Goal: Transaction & Acquisition: Download file/media

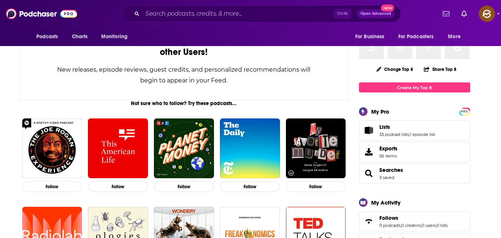
scroll to position [65, 0]
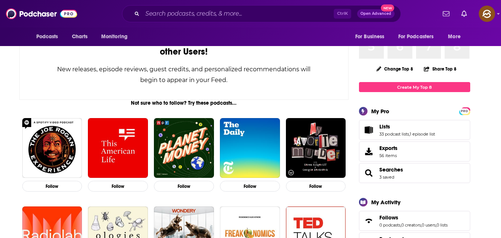
click at [412, 131] on span "Lists 33 podcast lists , 1 episode list" at bounding box center [408, 129] width 56 height 13
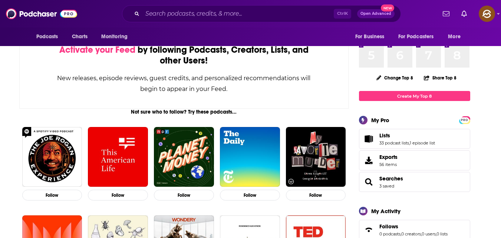
scroll to position [55, 0]
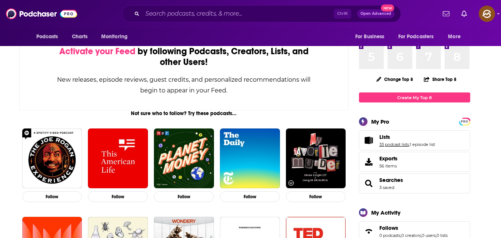
click at [403, 143] on link "33 podcast lists" at bounding box center [395, 144] width 30 height 5
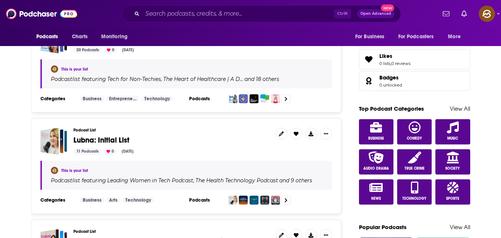
scroll to position [262, 0]
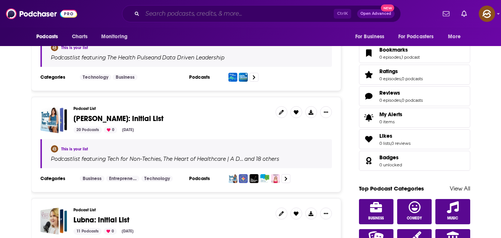
click at [180, 13] on input "Search podcasts, credits, & more..." at bounding box center [237, 14] width 191 height 12
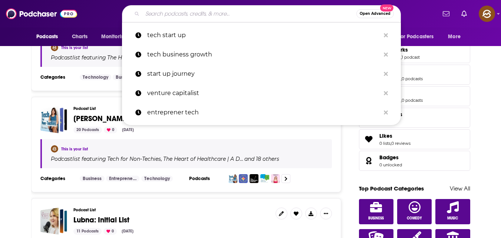
paste input "StartUp Podcast (by Gimlet / Spotify)"
type input "StartUp Podcast (by Gimlet / Spotify)"
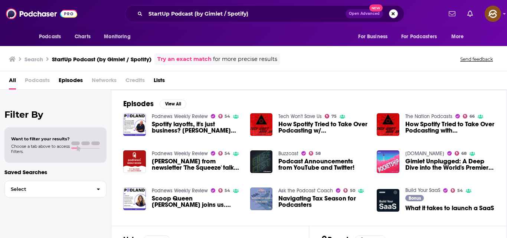
click at [392, 14] on button "Search podcasts, credits, & more..." at bounding box center [393, 13] width 9 height 9
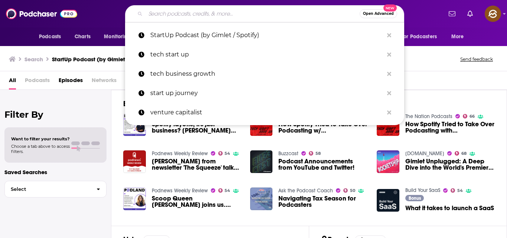
paste input "the startup podcast"
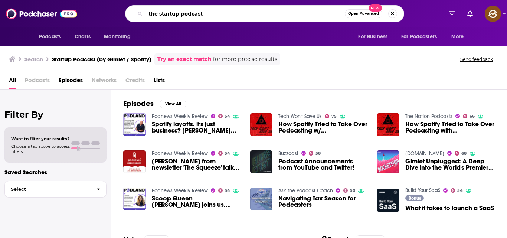
type input "the startup podcast"
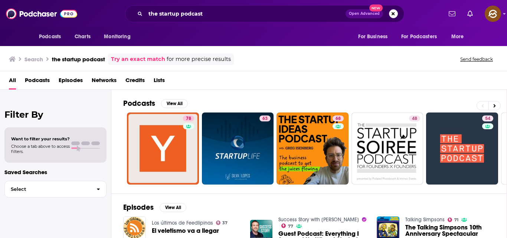
click at [38, 79] on span "Podcasts" at bounding box center [37, 81] width 25 height 15
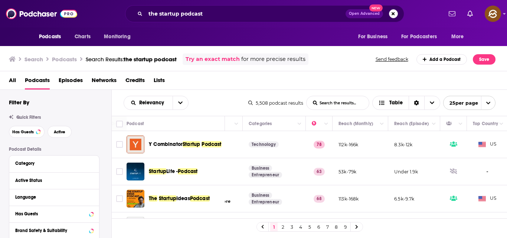
scroll to position [0, 126]
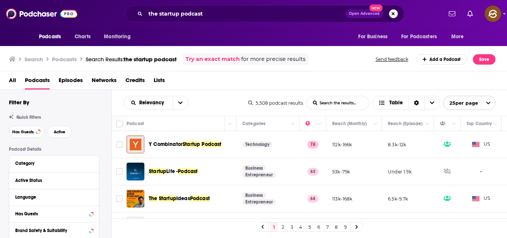
click at [393, 13] on button "Search podcasts, credits, & more..." at bounding box center [393, 13] width 9 height 9
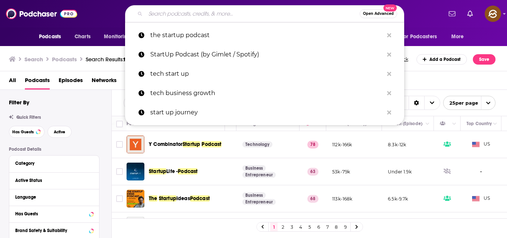
paste input "The Startup Podcast"
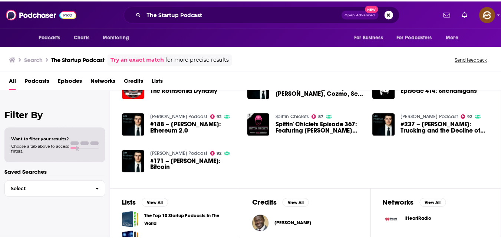
scroll to position [236, 0]
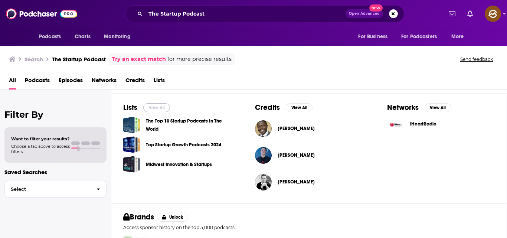
click at [163, 106] on button "View All" at bounding box center [156, 107] width 27 height 9
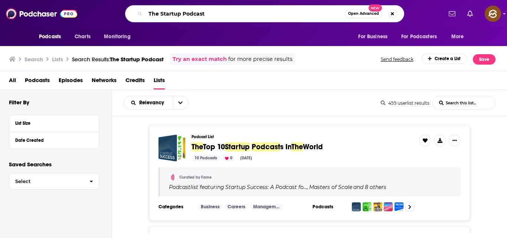
click at [322, 8] on input "The Startup Podcast" at bounding box center [244, 14] width 199 height 12
type input "T"
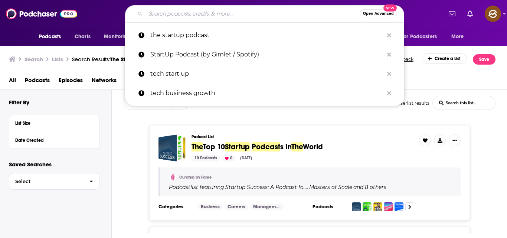
paste input "Startups for the Rest of Us"
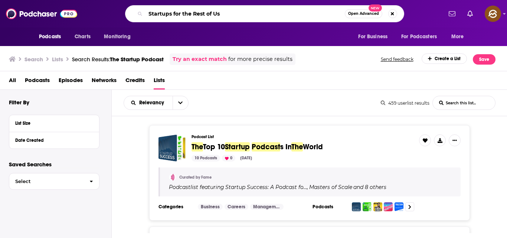
type input "Startups for the Rest of Us"
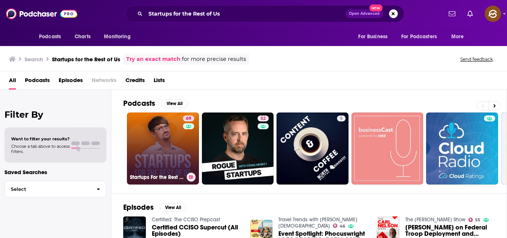
click at [170, 159] on link "69 Startups For the Rest of Us" at bounding box center [163, 148] width 72 height 72
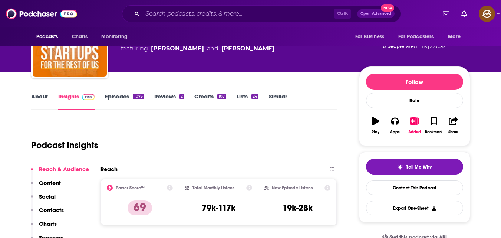
scroll to position [48, 0]
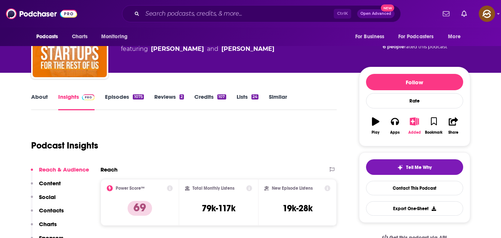
click at [416, 122] on icon "button" at bounding box center [414, 121] width 9 height 8
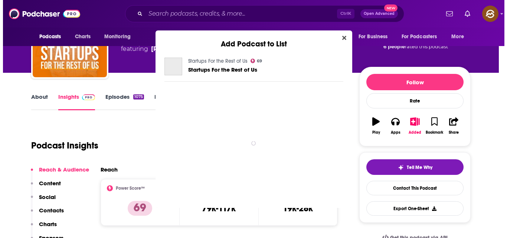
scroll to position [0, 0]
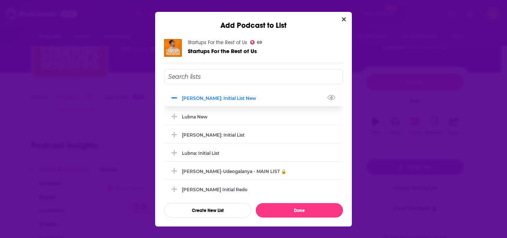
click at [243, 95] on div "[PERSON_NAME]: Initial List New" at bounding box center [253, 98] width 179 height 16
click at [422, 120] on div "Add Podcast to List Startups For the Rest of Us 69 Startups For the Rest of Us …" at bounding box center [253, 119] width 507 height 238
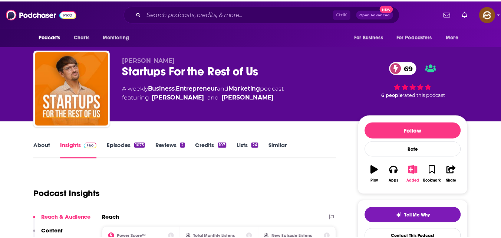
scroll to position [48, 0]
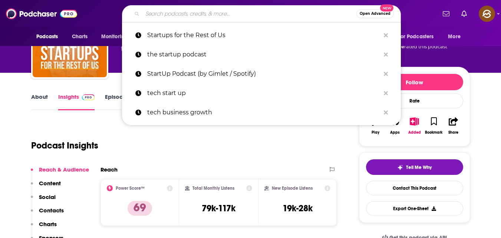
click at [217, 12] on input "Search podcasts, credits, & more..." at bounding box center [249, 14] width 214 height 12
paste input "The Bootstrapped Founder"
type input "The Bootstrapped Founder"
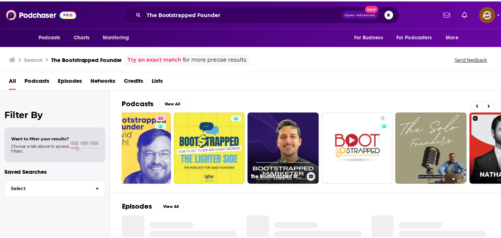
scroll to position [0, 33]
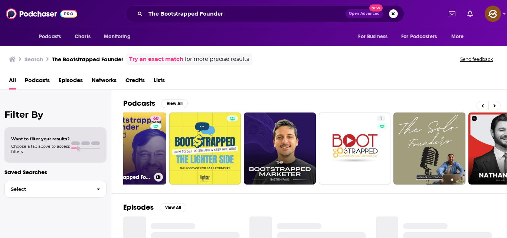
click at [161, 134] on div "60" at bounding box center [156, 143] width 13 height 57
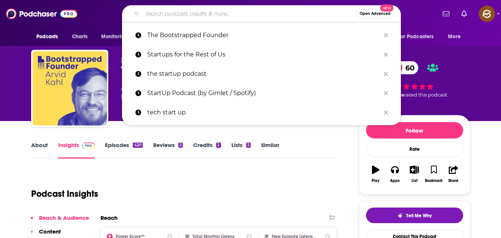
click at [243, 10] on input "Search podcasts, credits, & more..." at bounding box center [249, 14] width 214 height 12
paste input "Startups for the Rest of Us"
type input "Startups for the Rest of Us"
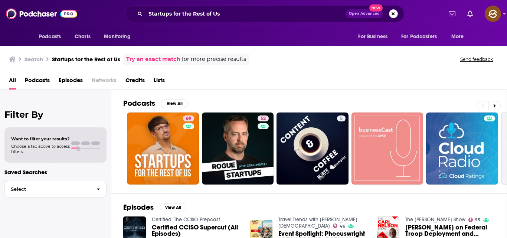
click at [389, 14] on button "Search podcasts, credits, & more..." at bounding box center [393, 13] width 9 height 9
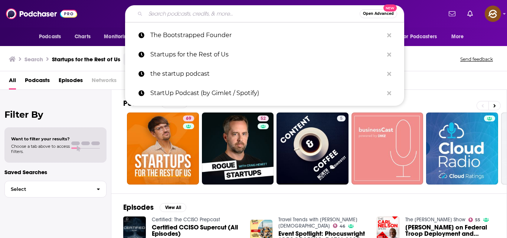
paste input "Build Your SaaS"
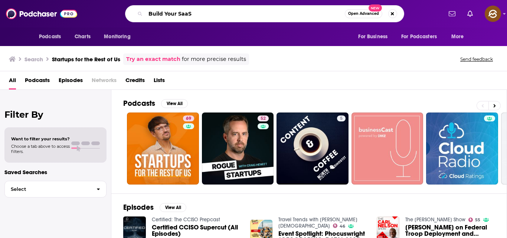
type input "Build Your SaaS"
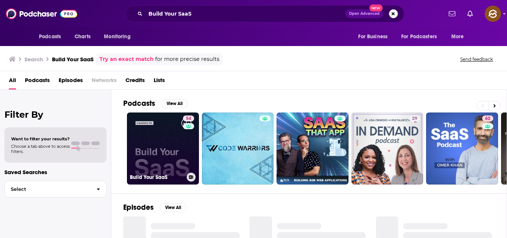
click at [142, 150] on link "54 Build Your SaaS" at bounding box center [163, 148] width 72 height 72
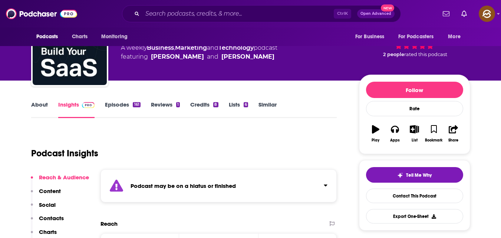
scroll to position [41, 0]
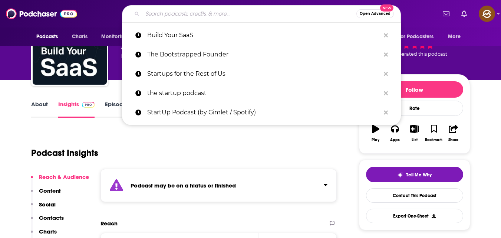
click at [223, 13] on input "Search podcasts, credits, & more..." at bounding box center [249, 14] width 214 height 12
paste input "Build in Public"
type input "Build in Public"
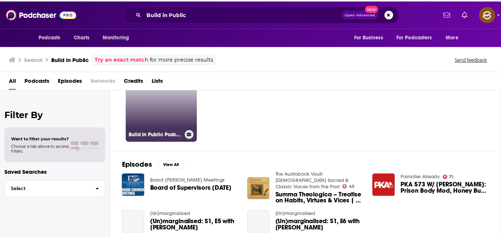
scroll to position [43, 0]
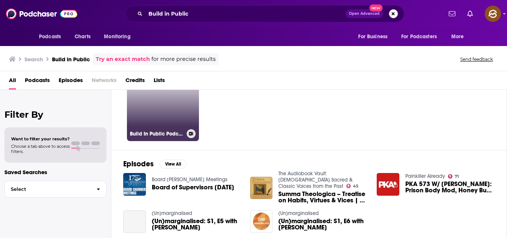
click at [170, 124] on link "8 Build In Public Podcast" at bounding box center [163, 105] width 72 height 72
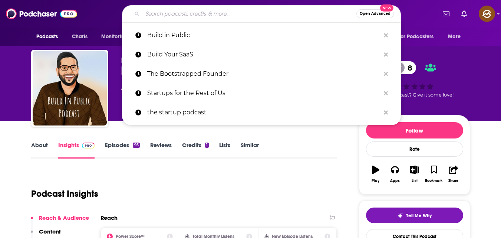
click at [228, 13] on input "Search podcasts, credits, & more..." at bounding box center [249, 14] width 214 height 12
paste input "Startup Therapy"
type input "Startup Therapy"
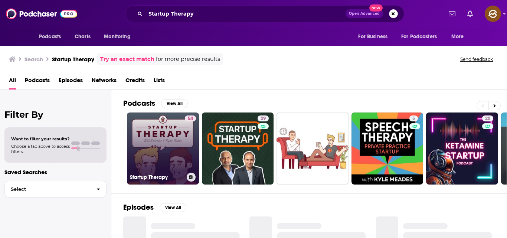
click at [158, 120] on link "54 Startup Therapy" at bounding box center [163, 148] width 72 height 72
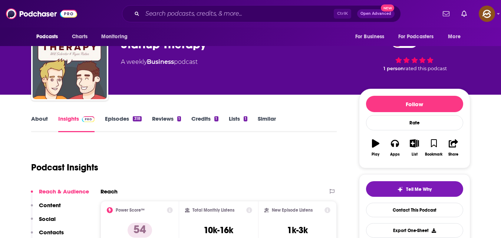
scroll to position [26, 0]
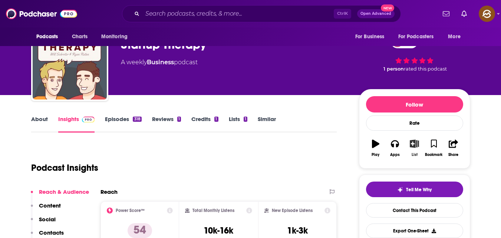
click at [411, 152] on button "List" at bounding box center [414, 148] width 19 height 27
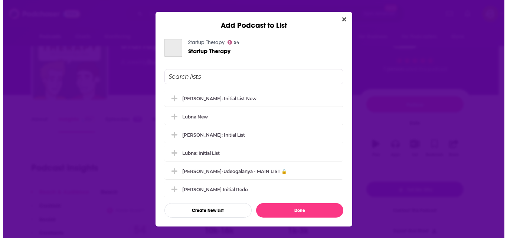
scroll to position [0, 0]
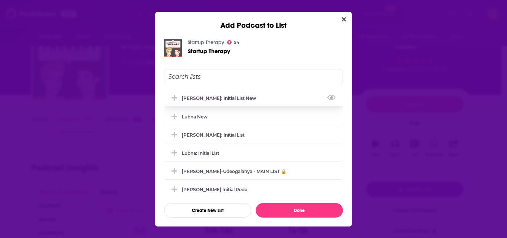
click at [243, 95] on div "[PERSON_NAME]: Initial List New" at bounding box center [253, 98] width 179 height 16
click at [329, 96] on icon "View Link" at bounding box center [331, 97] width 8 height 5
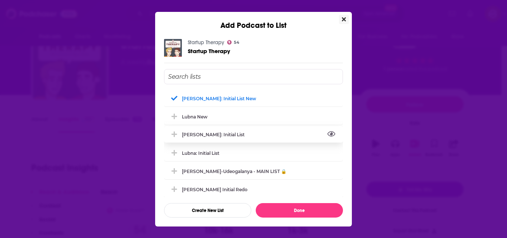
click at [327, 133] on icon "View Link" at bounding box center [331, 133] width 8 height 5
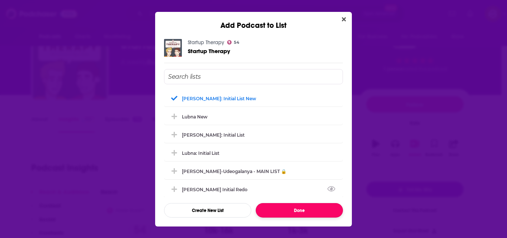
click at [324, 209] on button "Done" at bounding box center [299, 210] width 87 height 14
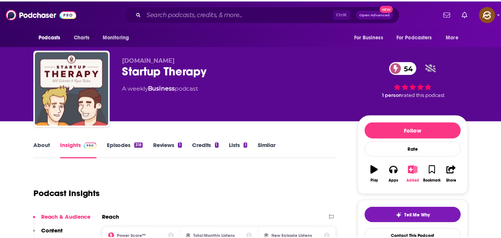
scroll to position [26, 0]
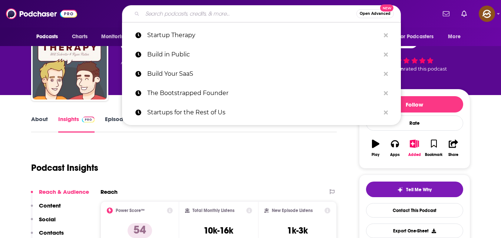
click at [188, 11] on input "Search podcasts, credits, & more..." at bounding box center [249, 14] width 214 height 12
paste input "Startups for the Rest of Us"
type input "Startups for the Rest of Us"
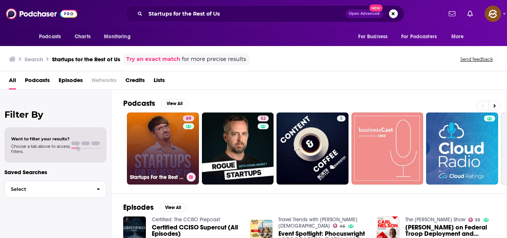
click at [177, 143] on link "69 Startups For the Rest of Us" at bounding box center [163, 148] width 72 height 72
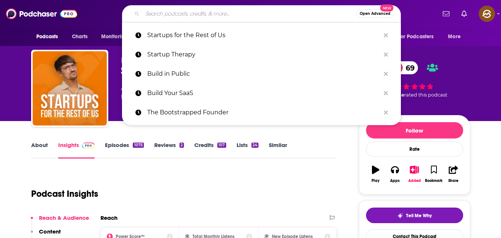
click at [176, 12] on input "Search podcasts, credits, & more..." at bounding box center [249, 14] width 214 height 12
paste input "The How of Business"
type input "The How of Business"
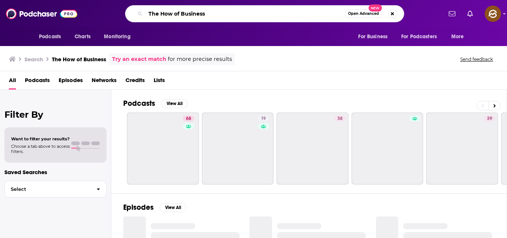
click at [234, 17] on input "The How of Business" at bounding box center [244, 14] width 199 height 12
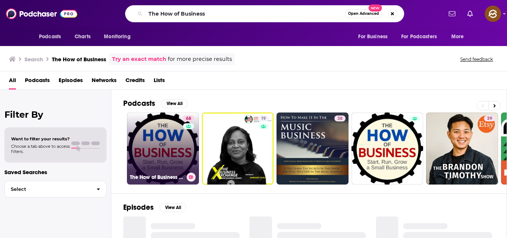
click at [160, 152] on link "68 The How of Business - How to start, run, grow and exit a small business." at bounding box center [163, 148] width 72 height 72
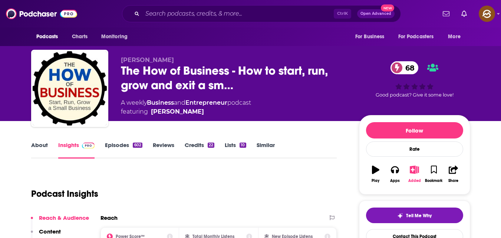
click at [413, 166] on icon "button" at bounding box center [414, 169] width 9 height 8
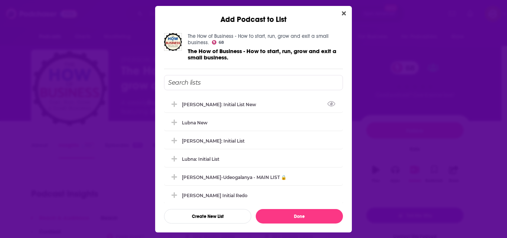
click at [262, 87] on input "Add Podcast To List" at bounding box center [253, 82] width 179 height 15
paste input "The How of Business"
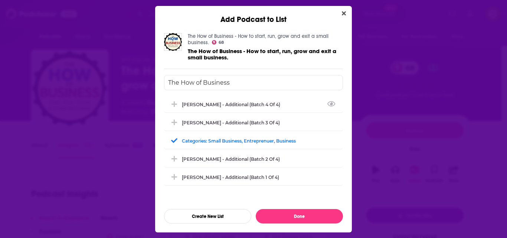
click at [243, 80] on input "The How of Business" at bounding box center [253, 82] width 179 height 15
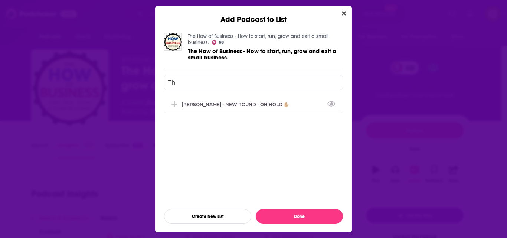
type input "T"
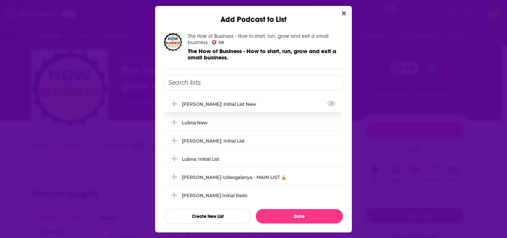
click at [246, 102] on div "[PERSON_NAME]: Initial List New" at bounding box center [253, 104] width 179 height 16
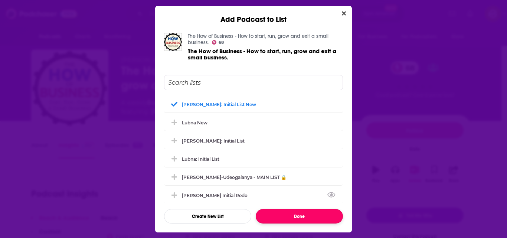
click at [293, 219] on button "Done" at bounding box center [299, 216] width 87 height 14
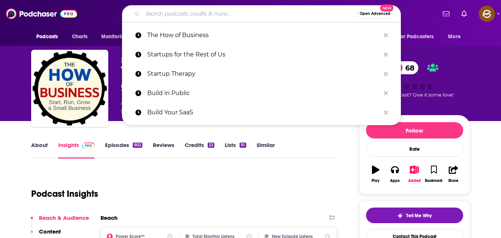
click at [188, 14] on input "Search podcasts, credits, & more..." at bounding box center [249, 14] width 214 height 12
paste input "Wantrepreneur to Entrepreneur"
type input "Wantrepreneur to Entrepreneur"
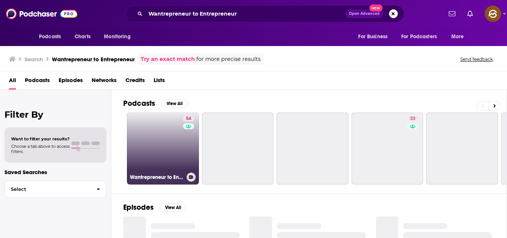
click at [173, 166] on link "54 Wantrepreneur to Entrepreneur | Start and Grow Your Own Business" at bounding box center [163, 148] width 72 height 72
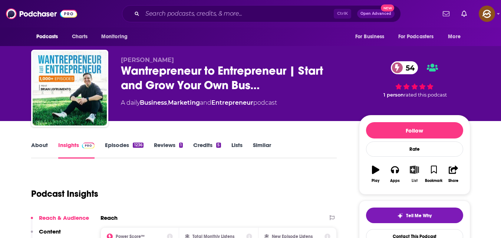
click at [416, 171] on icon "button" at bounding box center [414, 169] width 9 height 8
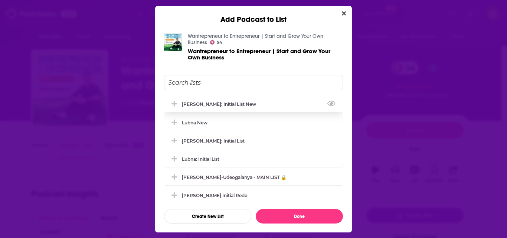
click at [272, 104] on div "[PERSON_NAME]: Initial List New" at bounding box center [253, 104] width 179 height 16
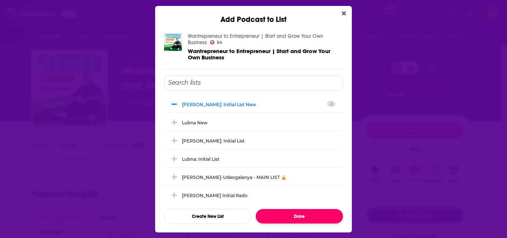
click at [315, 220] on button "Done" at bounding box center [299, 216] width 87 height 14
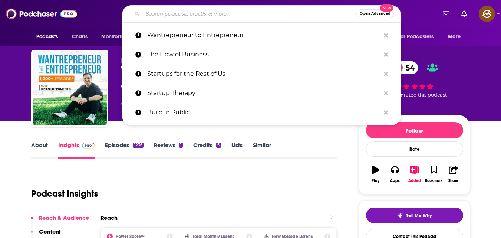
click at [186, 14] on input "Search podcasts, credits, & more..." at bounding box center [249, 14] width 214 height 12
paste input "Service-Based Business Society Podcast"
type input "Service-Based Business Society Podcast"
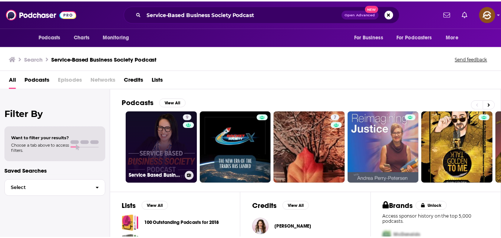
scroll to position [45, 0]
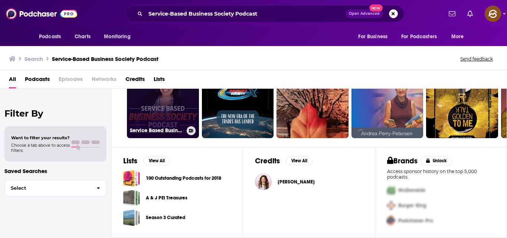
click at [163, 114] on link "9 Service Based Business Society Podcast" at bounding box center [163, 102] width 72 height 72
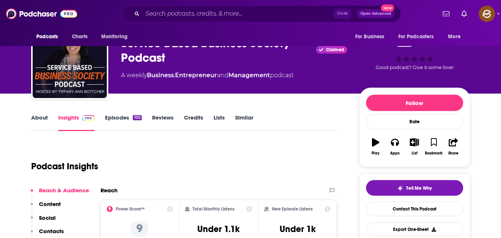
scroll to position [24, 0]
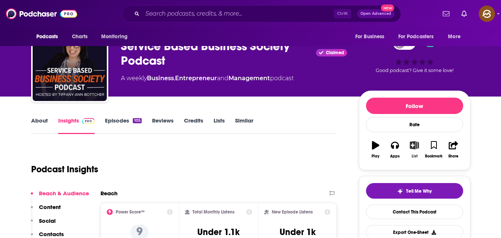
click at [417, 148] on icon "button" at bounding box center [414, 145] width 9 height 8
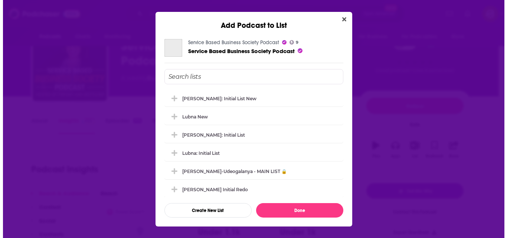
scroll to position [0, 0]
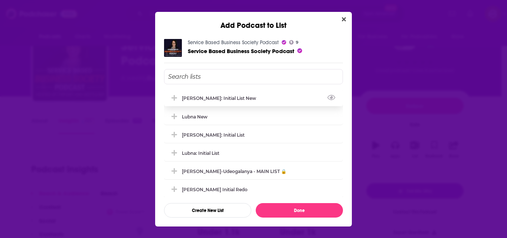
click at [242, 96] on div "[PERSON_NAME]: Initial List New" at bounding box center [253, 98] width 179 height 16
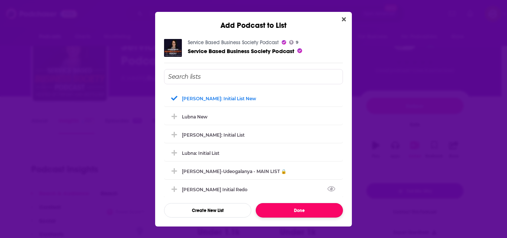
click at [296, 211] on button "Done" at bounding box center [299, 210] width 87 height 14
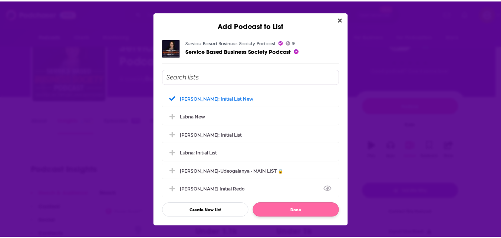
scroll to position [24, 0]
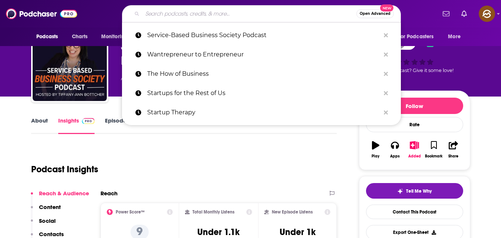
click at [201, 18] on input "Search podcasts, credits, & more..." at bounding box center [249, 14] width 214 height 12
paste input "Think Big, Buy Small"
type input "Think Big, Buy Small"
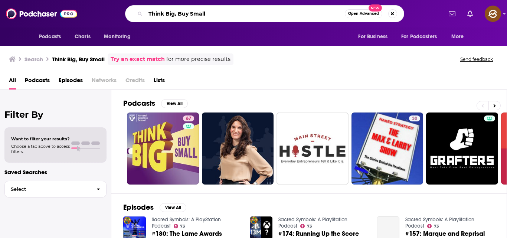
click at [213, 15] on input "Think Big, Buy Small" at bounding box center [244, 14] width 199 height 12
type input "T"
type input "startup struggles"
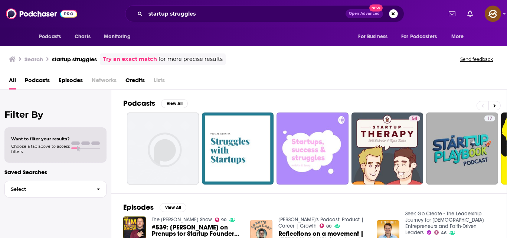
click at [44, 79] on span "Podcasts" at bounding box center [37, 81] width 25 height 15
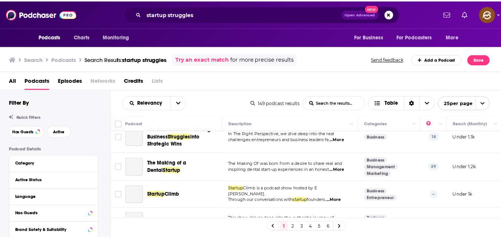
scroll to position [170, 0]
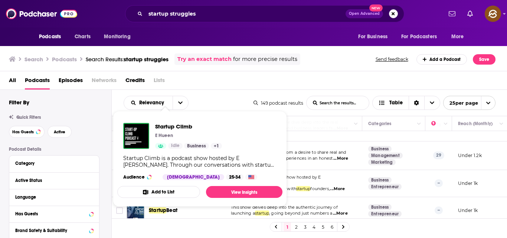
click at [172, 171] on div "Startup Climb E Hueen Idle Business + 1 Startup Climb is a podcast show hosted …" at bounding box center [199, 151] width 165 height 69
click at [173, 161] on div "Startup Climb is a podcast show hosted by E Hueen. Through our conversations wi…" at bounding box center [199, 161] width 153 height 13
click at [240, 192] on link "View Insights" at bounding box center [244, 192] width 76 height 12
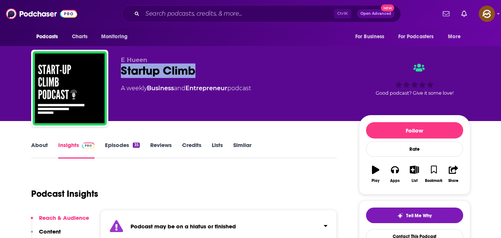
drag, startPoint x: 121, startPoint y: 69, endPoint x: 211, endPoint y: 70, distance: 90.5
click at [211, 70] on div "Startup Climb" at bounding box center [234, 70] width 226 height 14
copy h2 "Startup Climb"
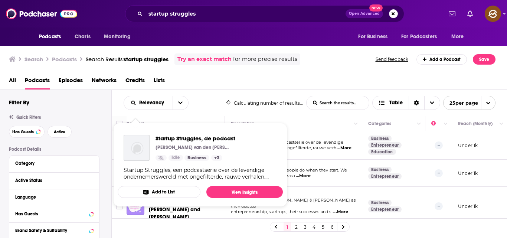
click at [243, 111] on div "Relevancy List Search Input Search the results... Table Calculating number of r…" at bounding box center [310, 103] width 396 height 26
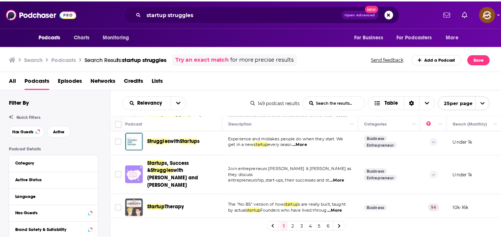
scroll to position [33, 0]
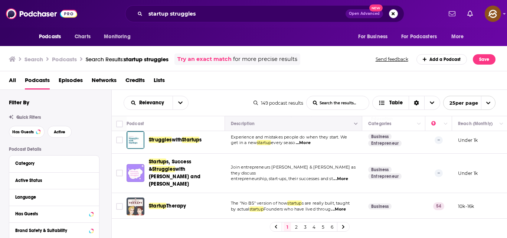
click at [315, 124] on button "Move" at bounding box center [292, 123] width 125 height 9
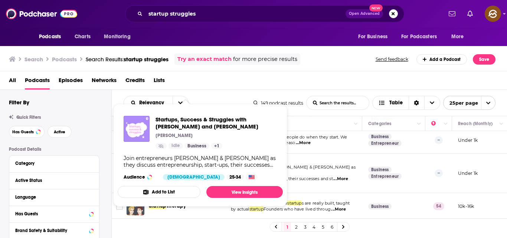
click at [197, 166] on div "Join entrepreneurs Liv & Jenny as they discuss entrepreneurship, start-ups, the…" at bounding box center [200, 161] width 153 height 13
click at [230, 120] on span "Startups, Success & Struggles with Liv and Jenny" at bounding box center [215, 123] width 121 height 14
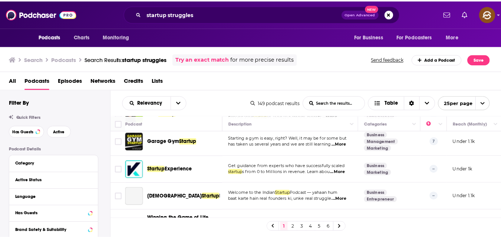
scroll to position [404, 0]
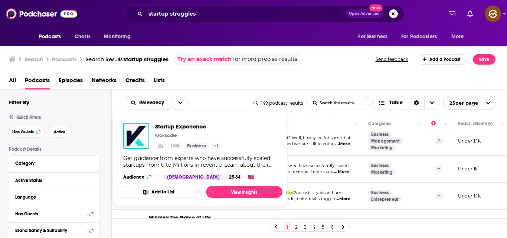
click at [173, 156] on div "Get guidance from experts who have successfully scaled startups from 0 to Milli…" at bounding box center [199, 161] width 153 height 13
click at [306, 169] on span "s from 0 to Millions in revenue. Learn abou" at bounding box center [289, 171] width 88 height 5
click at [186, 155] on div "Get guidance from experts who have successfully scaled startups from 0 to Milli…" at bounding box center [199, 161] width 153 height 13
click at [186, 126] on span "Startup Experience" at bounding box center [188, 126] width 67 height 7
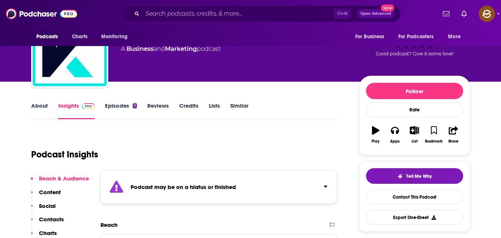
scroll to position [39, 0]
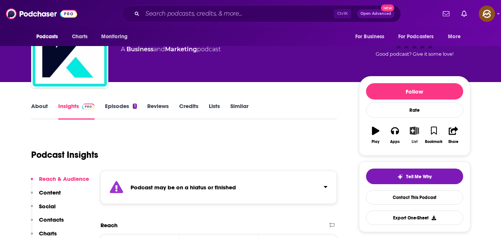
click at [417, 127] on icon "button" at bounding box center [414, 131] width 9 height 8
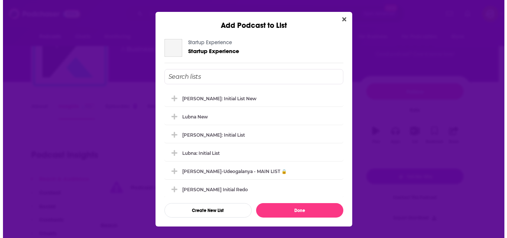
scroll to position [0, 0]
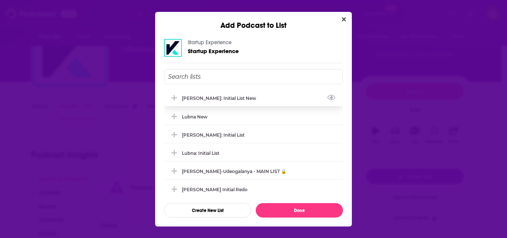
click at [229, 97] on div "[PERSON_NAME]: Initial List New" at bounding box center [221, 98] width 79 height 6
click at [327, 96] on icon "View Link" at bounding box center [331, 97] width 8 height 7
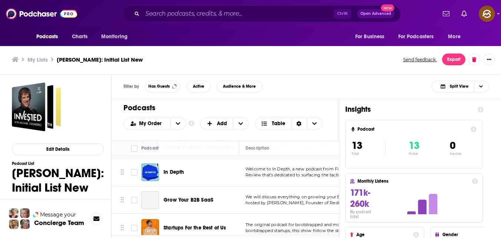
scroll to position [293, 0]
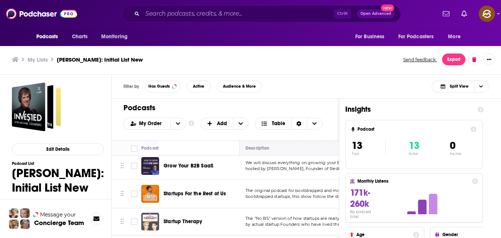
click at [306, 141] on th "Description" at bounding box center [308, 148] width 137 height 15
click at [319, 138] on div "Podcasts Add My Order Customize Your List Order Select the “My Order” sort and …" at bounding box center [225, 120] width 227 height 42
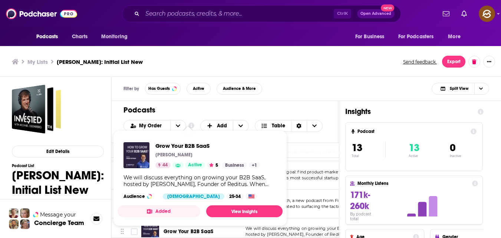
scroll to position [0, 0]
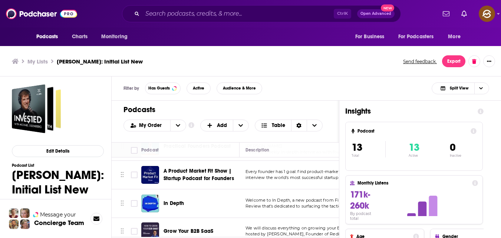
click at [313, 136] on div "Podcasts Add My Order Customize Your List Order Select the “My Order” sort and …" at bounding box center [225, 122] width 227 height 42
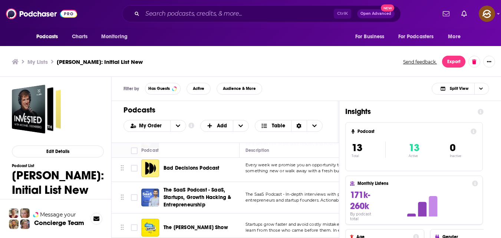
scroll to position [0, 0]
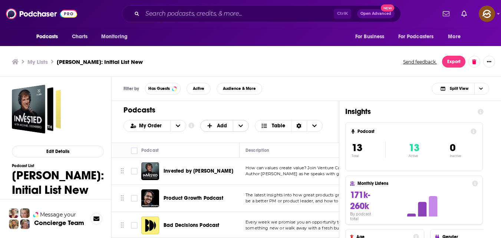
click at [237, 129] on span "+ Add" at bounding box center [241, 125] width 16 height 11
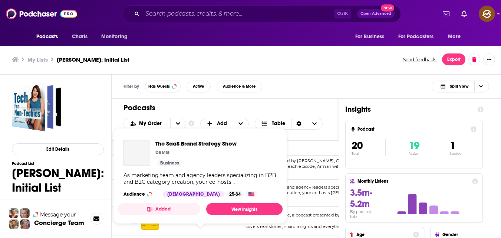
scroll to position [416, 0]
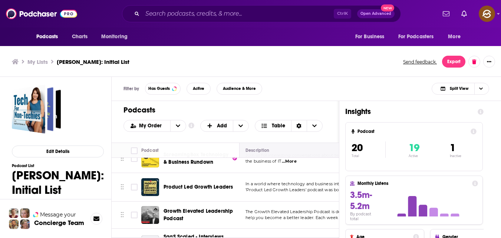
click at [298, 157] on th "Description" at bounding box center [308, 150] width 137 height 15
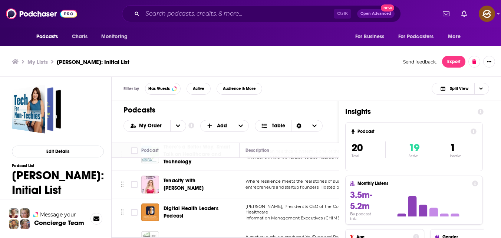
scroll to position [9, 0]
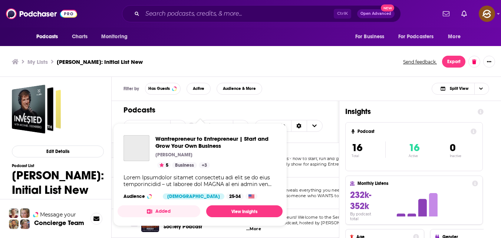
scroll to position [2, 0]
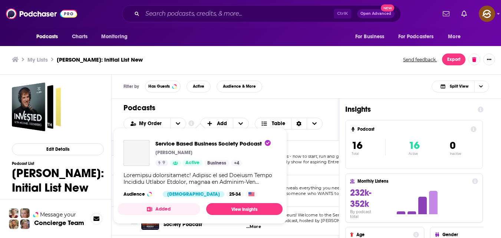
click at [180, 214] on button "Added" at bounding box center [159, 209] width 83 height 12
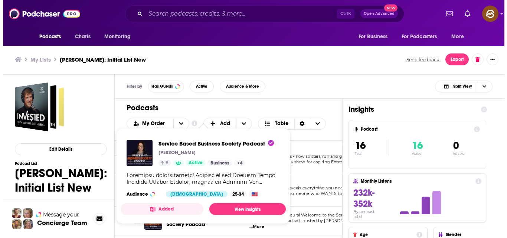
scroll to position [0, 0]
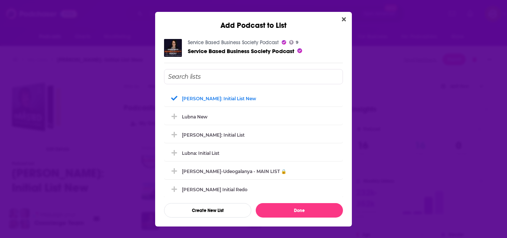
click at [203, 51] on span "Service Based Business Society Podcast" at bounding box center [241, 50] width 106 height 7
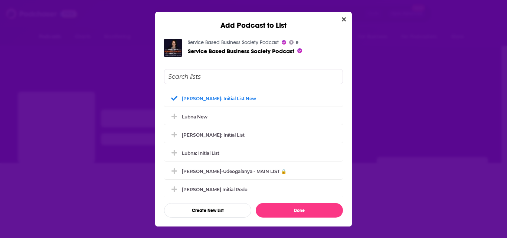
click at [203, 51] on span "Service Based Business Society Podcast" at bounding box center [241, 50] width 106 height 7
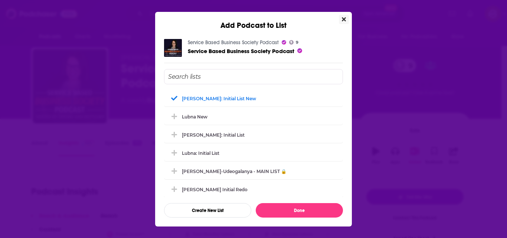
click at [344, 19] on icon "Close" at bounding box center [344, 19] width 4 height 4
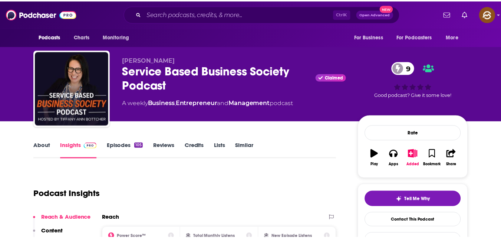
scroll to position [2, 0]
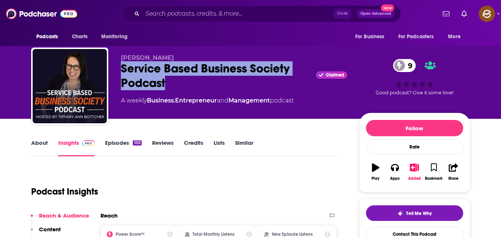
drag, startPoint x: 122, startPoint y: 63, endPoint x: 177, endPoint y: 82, distance: 58.1
click at [177, 82] on div "Service Based Business Society Podcast Claimed 9" at bounding box center [234, 75] width 226 height 29
copy h2 "Service Based Business Society Podcast"
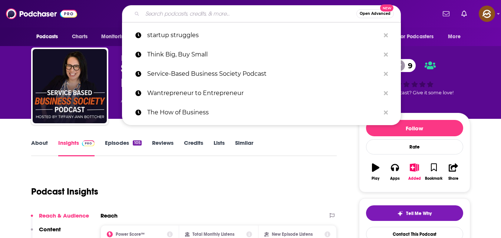
click at [227, 13] on input "Search podcasts, credits, & more..." at bounding box center [249, 14] width 214 height 12
paste input "This Is Small Business"
type input "This Is Small Business"
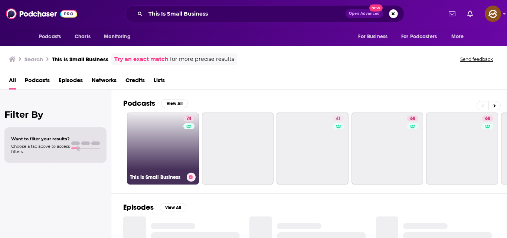
click at [165, 162] on link "74 This Is Small Business" at bounding box center [163, 148] width 72 height 72
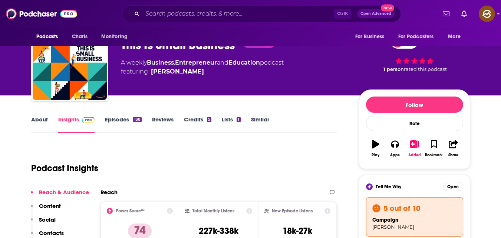
scroll to position [26, 0]
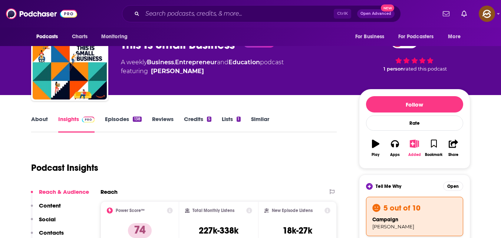
click at [420, 147] on button "Added" at bounding box center [414, 148] width 19 height 27
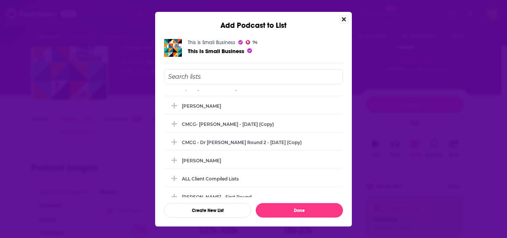
scroll to position [138, 0]
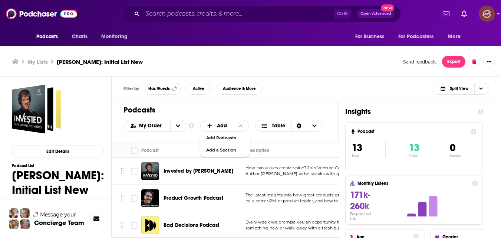
click at [484, 10] on img "Logged in as hey85204" at bounding box center [487, 14] width 16 height 16
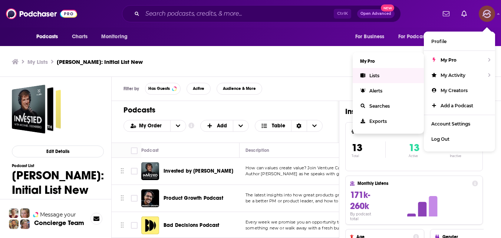
click at [389, 75] on link "Lists" at bounding box center [388, 75] width 71 height 15
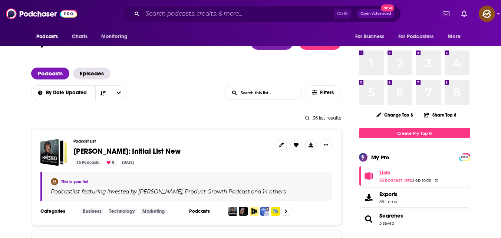
scroll to position [26, 0]
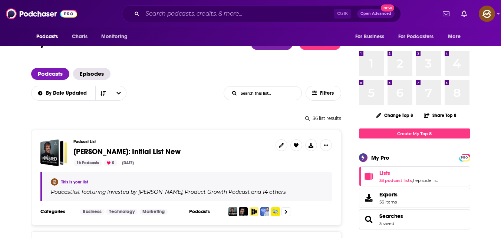
click at [128, 150] on span "[PERSON_NAME]: Initial List New" at bounding box center [126, 151] width 107 height 9
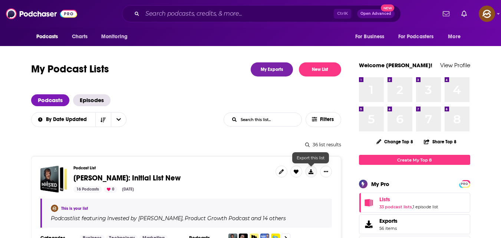
click at [310, 171] on icon at bounding box center [311, 171] width 5 height 5
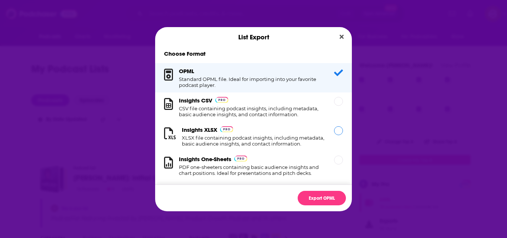
click at [233, 135] on h1 "XLSX file containing podcast insights, including metadata, basic audience insig…" at bounding box center [253, 141] width 143 height 12
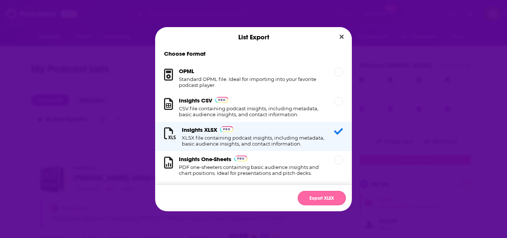
click at [313, 193] on button "Export XLSX" at bounding box center [322, 198] width 48 height 14
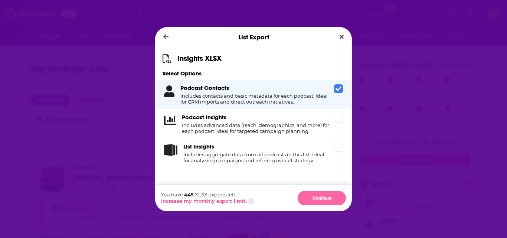
click at [328, 200] on button "Continue" at bounding box center [322, 198] width 48 height 14
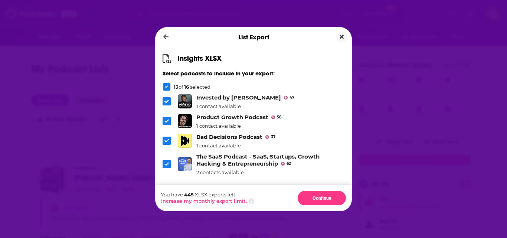
click at [342, 35] on icon "Close" at bounding box center [341, 37] width 4 height 6
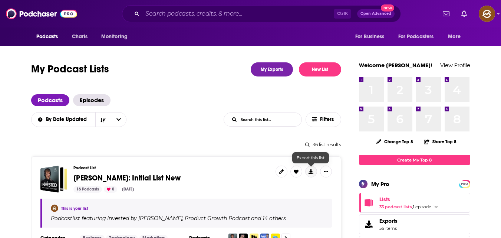
click at [309, 172] on icon at bounding box center [311, 171] width 5 height 5
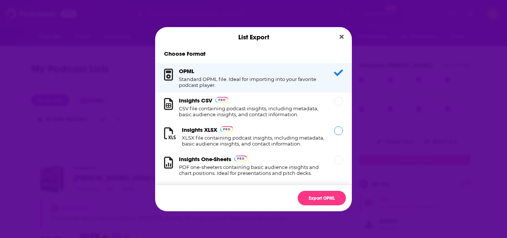
click at [334, 133] on div "Dialog" at bounding box center [338, 130] width 9 height 9
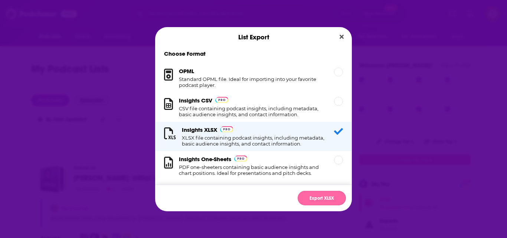
click at [334, 196] on button "Export XLSX" at bounding box center [322, 198] width 48 height 14
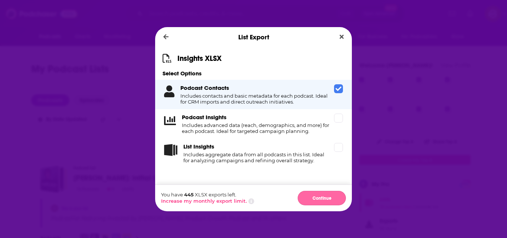
click at [321, 199] on button "Continue" at bounding box center [322, 198] width 48 height 14
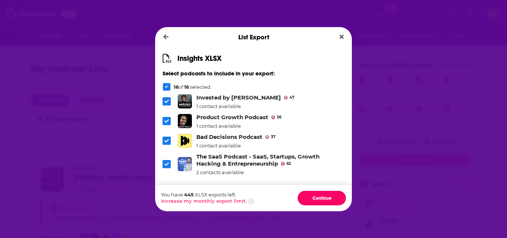
click at [321, 199] on button "Continue" at bounding box center [322, 198] width 48 height 14
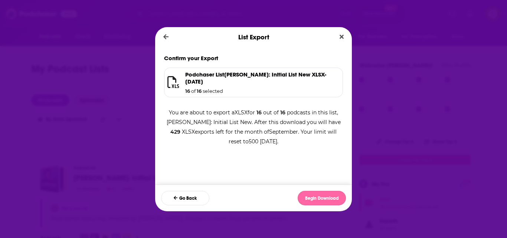
click at [329, 200] on button "Begin Download" at bounding box center [322, 198] width 48 height 14
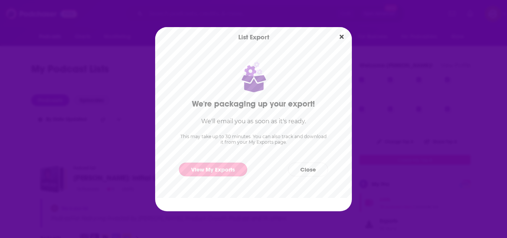
click at [221, 170] on link "View My Exports" at bounding box center [213, 170] width 68 height 14
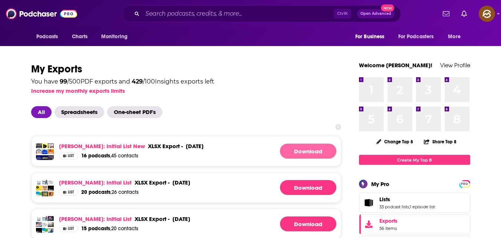
click at [325, 146] on link "Download" at bounding box center [308, 151] width 56 height 15
click at [299, 149] on link "Download" at bounding box center [308, 151] width 56 height 15
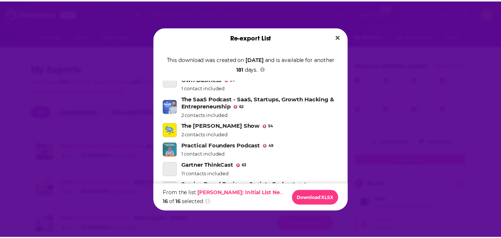
scroll to position [259, 0]
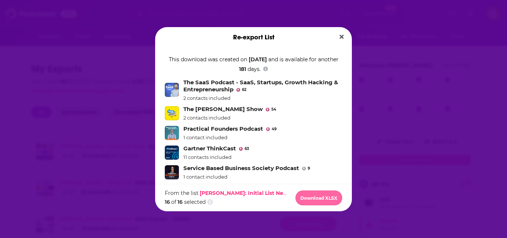
click at [326, 197] on button "Download XLSX" at bounding box center [318, 197] width 47 height 15
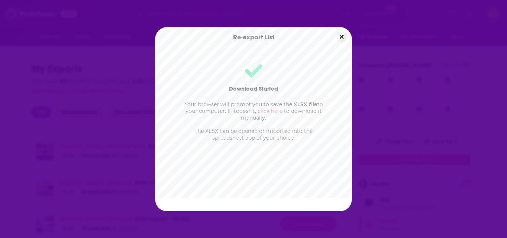
click at [337, 37] on button "Close" at bounding box center [342, 36] width 10 height 9
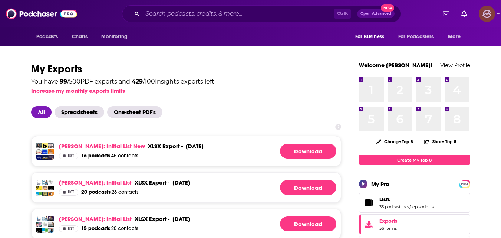
click at [494, 12] on img "Logged in as hey85204" at bounding box center [487, 14] width 16 height 16
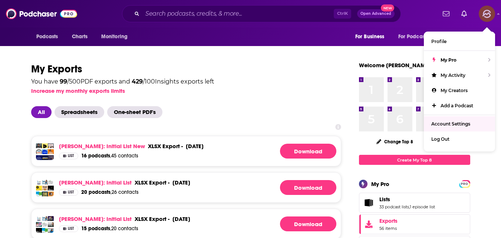
click at [456, 126] on span "Account Settings" at bounding box center [450, 124] width 39 height 6
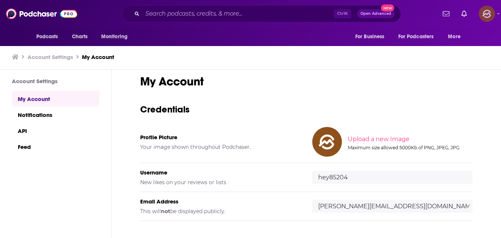
scroll to position [8, 0]
click at [488, 8] on img "Logged in as hey85204" at bounding box center [487, 14] width 16 height 16
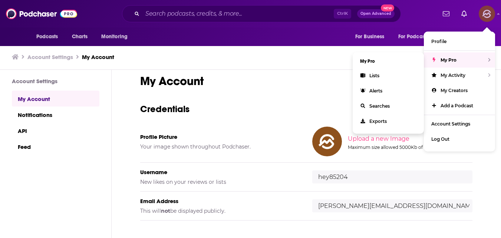
click at [466, 59] on div "My Pro" at bounding box center [459, 59] width 71 height 15
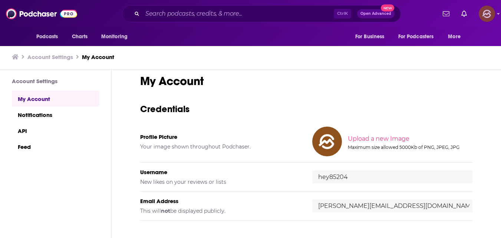
click at [484, 17] on img "Logged in as hey85204" at bounding box center [487, 14] width 16 height 16
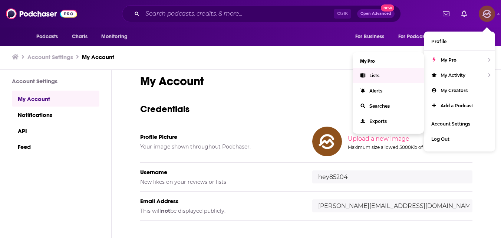
click at [393, 72] on link "Lists" at bounding box center [388, 75] width 71 height 15
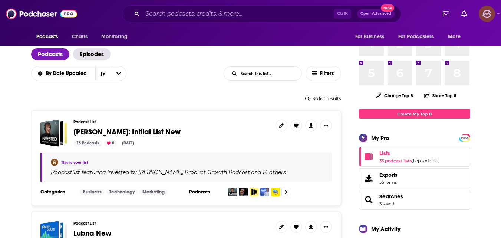
scroll to position [49, 0]
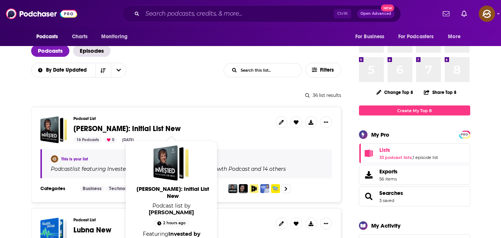
click at [131, 128] on span "[PERSON_NAME]: Initial List New" at bounding box center [126, 128] width 107 height 9
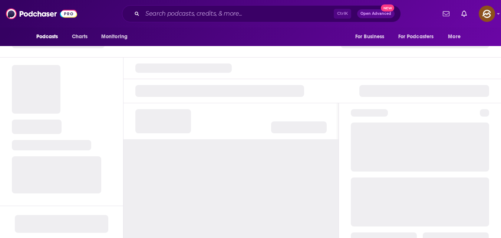
click at [311, 117] on div at bounding box center [231, 121] width 215 height 36
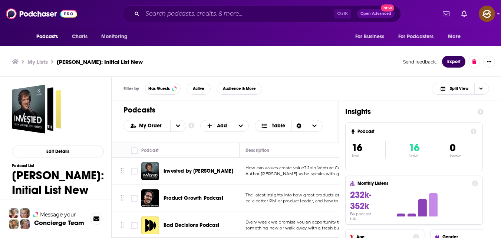
click at [454, 58] on button "Export" at bounding box center [453, 62] width 23 height 12
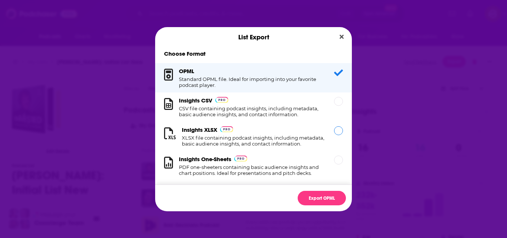
click at [331, 136] on div "Insights XLSX XLSX file containing podcast insights, including metadata, basic …" at bounding box center [253, 136] width 197 height 29
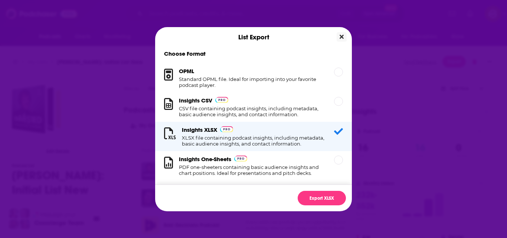
click at [339, 35] on icon "Close" at bounding box center [341, 37] width 4 height 6
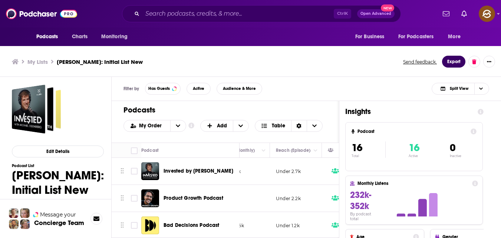
scroll to position [0, 312]
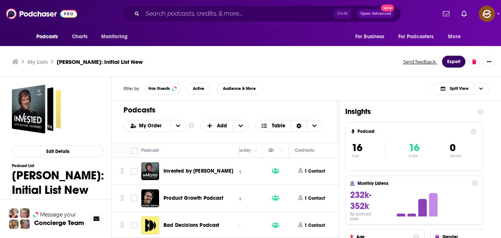
click at [459, 63] on button "Export" at bounding box center [453, 62] width 23 height 12
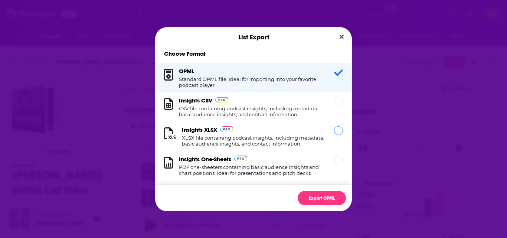
click at [334, 130] on div "Dialog" at bounding box center [338, 130] width 9 height 9
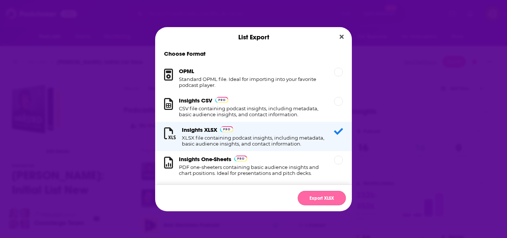
click at [324, 197] on button "Export XLSX" at bounding box center [322, 198] width 48 height 14
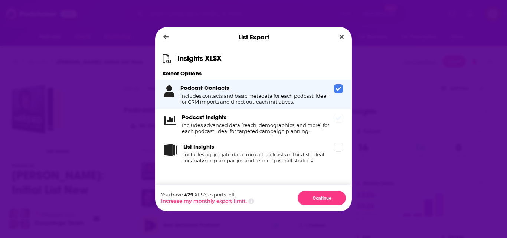
click at [337, 128] on div "Podcast Insights Includes advanced data (reach, demographics, and more) for eac…" at bounding box center [253, 123] width 197 height 29
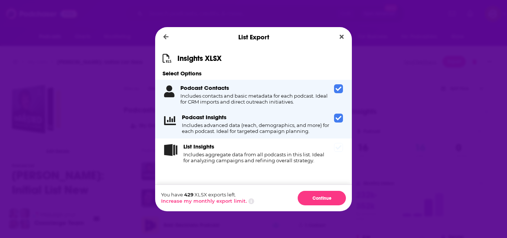
click at [339, 144] on span "Dialog" at bounding box center [338, 147] width 9 height 9
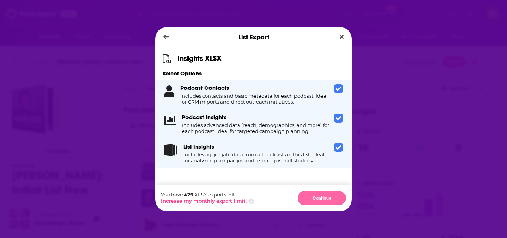
click at [322, 192] on button "Continue" at bounding box center [322, 198] width 48 height 14
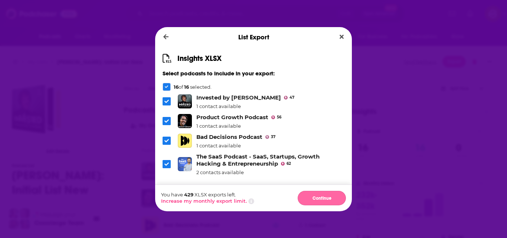
click at [325, 201] on button "Continue" at bounding box center [322, 198] width 48 height 14
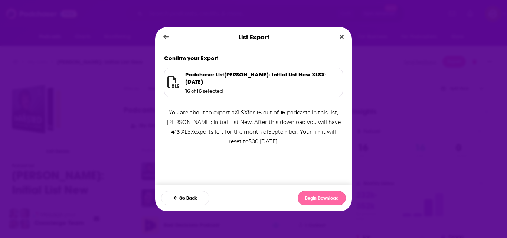
click at [325, 201] on button "Begin Download" at bounding box center [322, 198] width 48 height 14
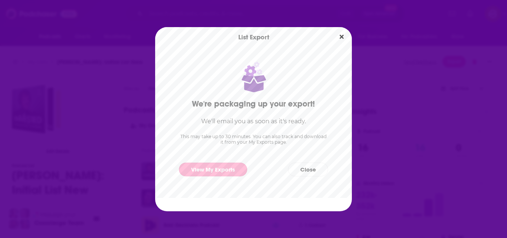
click at [225, 167] on link "View My Exports" at bounding box center [213, 170] width 68 height 14
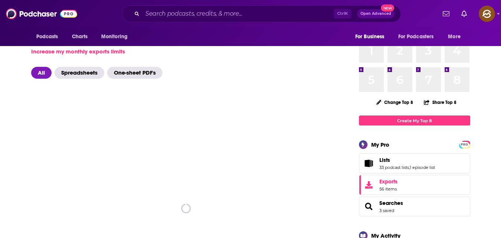
scroll to position [40, 0]
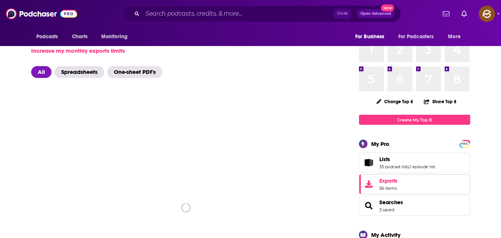
click at [387, 184] on span "Exports" at bounding box center [389, 180] width 18 height 7
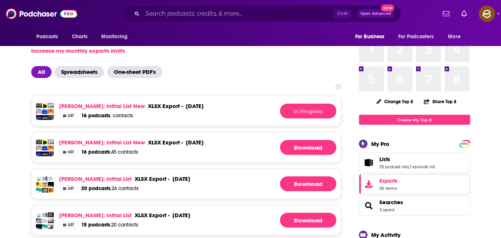
click at [393, 188] on span "56 items" at bounding box center [389, 188] width 18 height 5
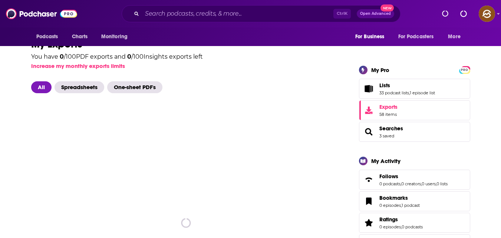
scroll to position [27, 0]
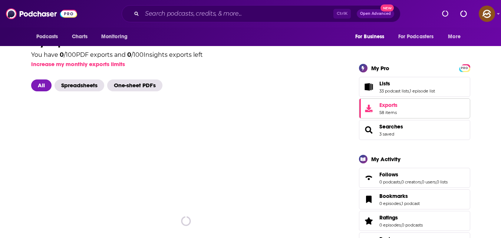
click at [389, 106] on span "Exports" at bounding box center [389, 105] width 18 height 7
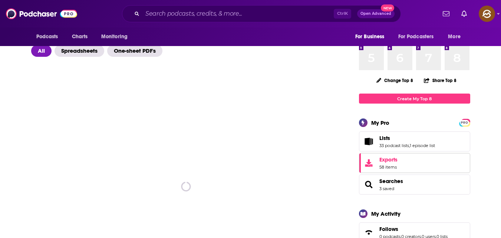
scroll to position [63, 0]
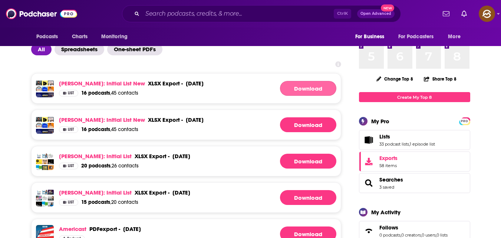
click at [308, 89] on link "Download" at bounding box center [308, 88] width 56 height 15
